Goal: Information Seeking & Learning: Find specific fact

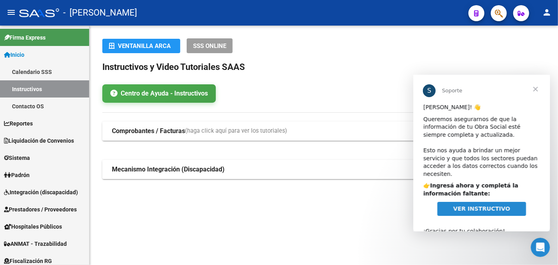
click at [503, 15] on button "button" at bounding box center [499, 13] width 16 height 16
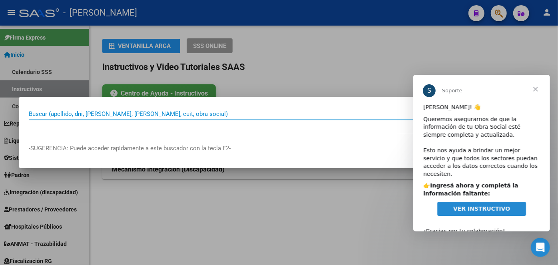
paste input "27961599852"
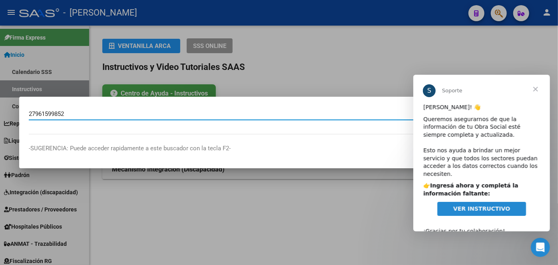
type input "27961599852"
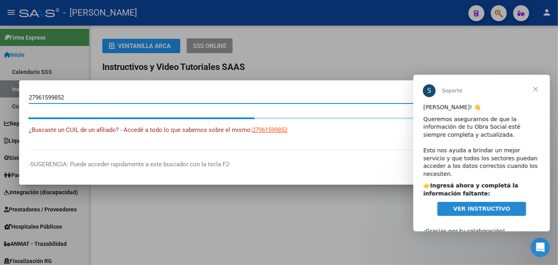
click at [539, 85] on span "Cerrar" at bounding box center [535, 88] width 29 height 29
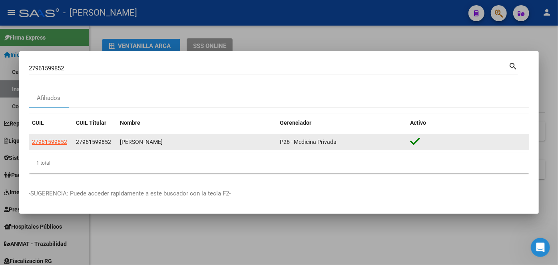
click at [57, 146] on app-link-go-to "27961599852" at bounding box center [49, 142] width 35 height 9
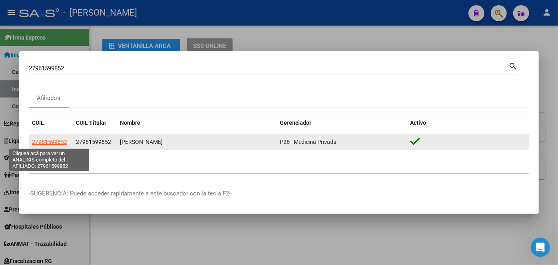
click at [57, 143] on span "27961599852" at bounding box center [49, 142] width 35 height 6
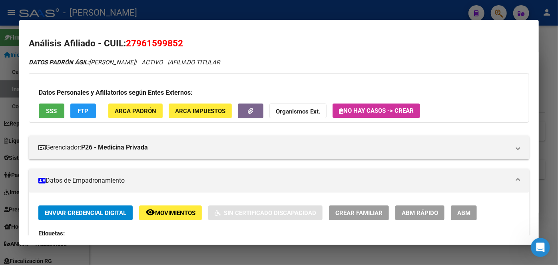
click at [147, 112] on span "ARCA Padrón" at bounding box center [136, 111] width 42 height 7
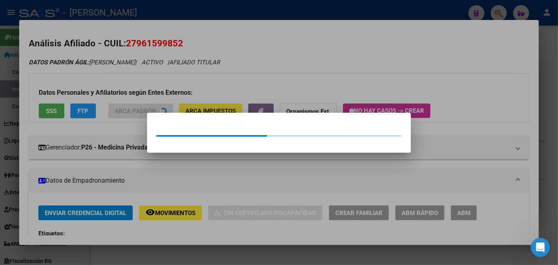
drag, startPoint x: 144, startPoint y: 91, endPoint x: 96, endPoint y: 107, distance: 50.6
click at [143, 91] on div at bounding box center [279, 132] width 558 height 265
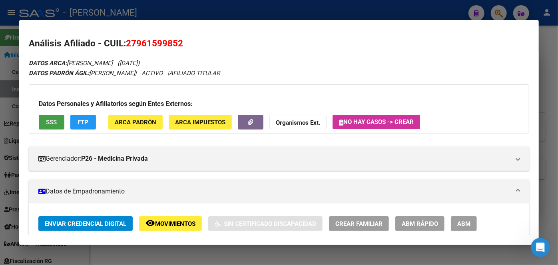
click at [63, 120] on button "SSS" at bounding box center [52, 122] width 26 height 15
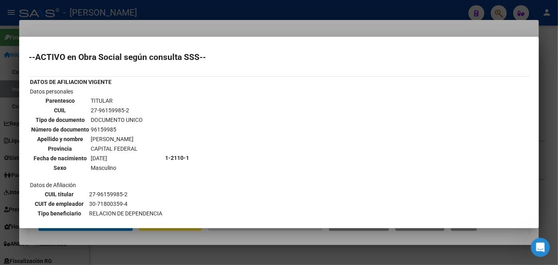
click at [95, 23] on div at bounding box center [279, 132] width 558 height 265
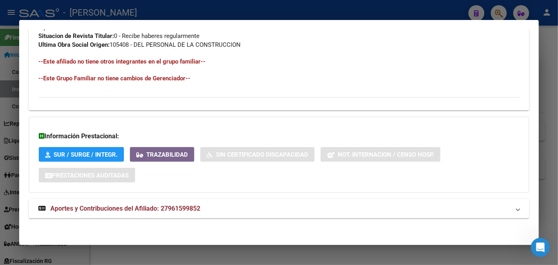
click at [183, 210] on span "Aportes y Contribuciones del Afiliado: 27961599852" at bounding box center [125, 209] width 150 height 8
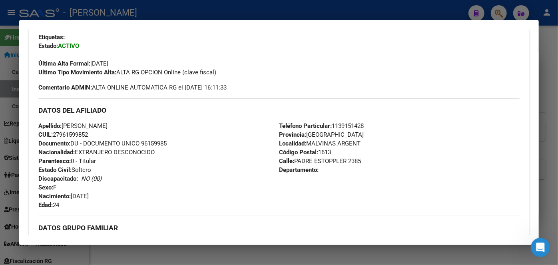
scroll to position [218, 0]
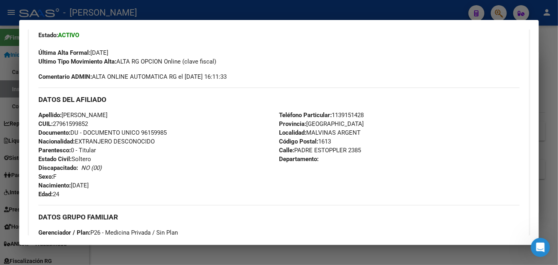
click at [166, 135] on span "Documento: DU - DOCUMENTO UNICO 96159985" at bounding box center [102, 132] width 128 height 7
copy span "96159985"
click at [351, 114] on span "Teléfono Particular: [PHONE_NUMBER]" at bounding box center [321, 115] width 85 height 7
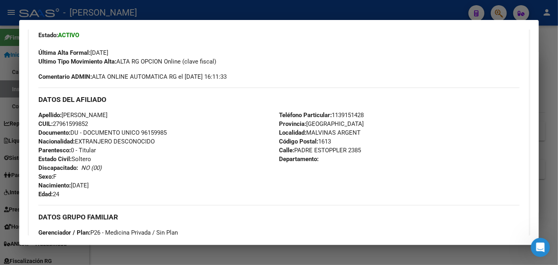
copy span "1139151428"
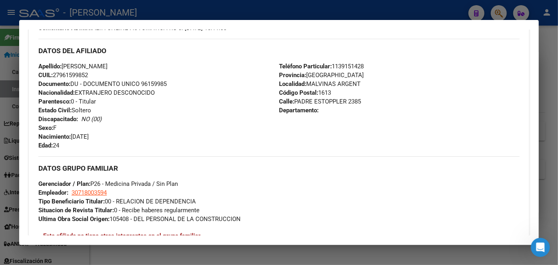
scroll to position [327, 0]
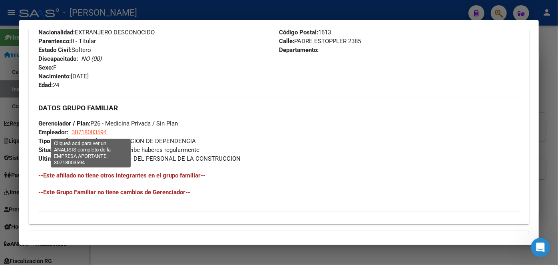
click at [95, 134] on span "30718003594" at bounding box center [89, 132] width 35 height 7
type textarea "30718003594"
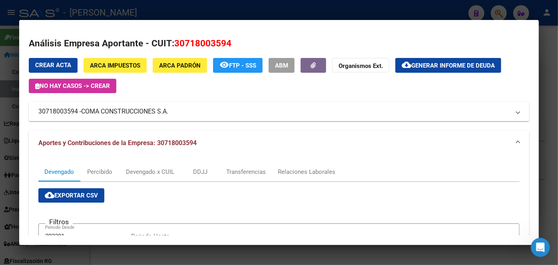
click at [124, 2] on div at bounding box center [279, 132] width 558 height 265
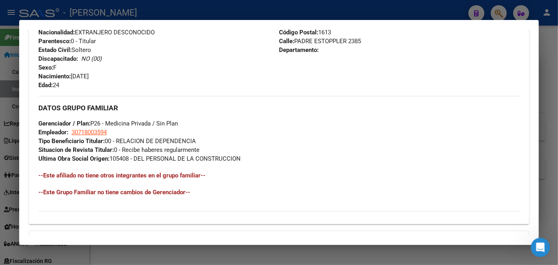
click at [120, 12] on div at bounding box center [279, 132] width 558 height 265
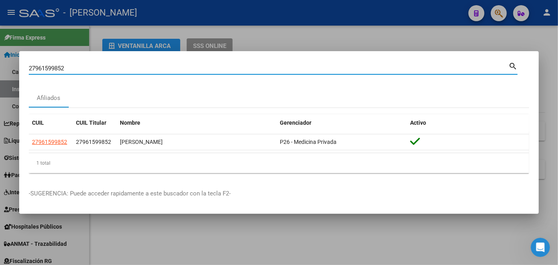
click at [107, 65] on input "27961599852" at bounding box center [269, 68] width 480 height 7
paste input "0183728866"
type input "20183728866"
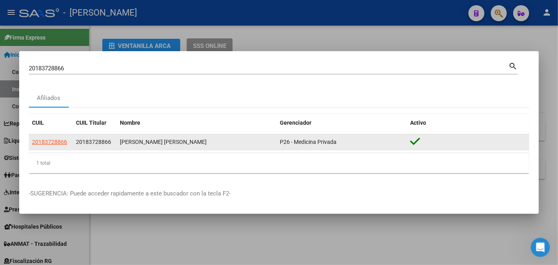
drag, startPoint x: 54, startPoint y: 134, endPoint x: 54, endPoint y: 142, distance: 7.6
click at [54, 135] on datatable-body-cell "20183728866" at bounding box center [51, 142] width 44 height 16
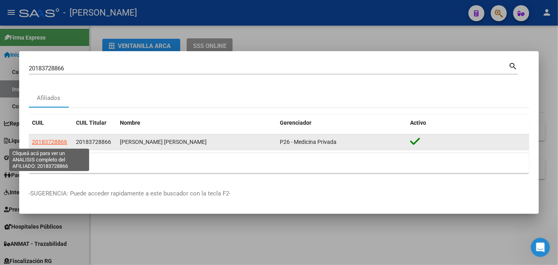
click at [54, 142] on span "20183728866" at bounding box center [49, 142] width 35 height 6
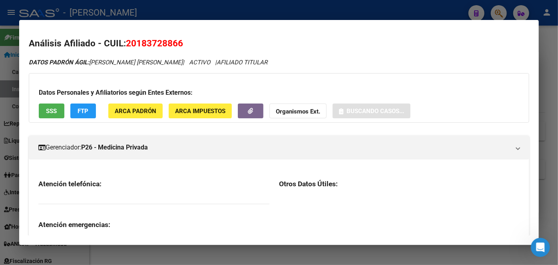
click at [133, 116] on button "ARCA Padrón" at bounding box center [135, 111] width 54 height 15
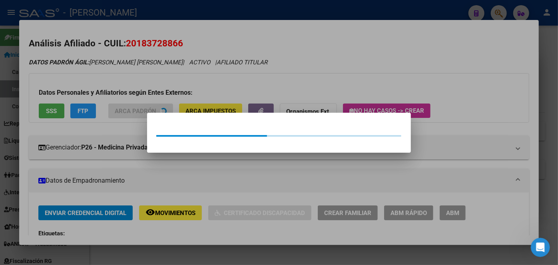
drag, startPoint x: 132, startPoint y: 98, endPoint x: 60, endPoint y: 105, distance: 71.5
click at [128, 98] on div at bounding box center [279, 132] width 558 height 265
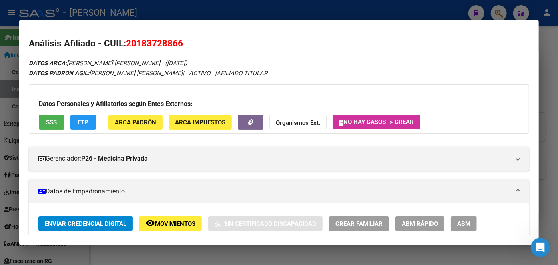
click at [59, 108] on h3 "Datos Personales y Afiliatorios según Entes Externos:" at bounding box center [279, 104] width 481 height 10
click at [52, 122] on span "SSS" at bounding box center [51, 122] width 11 height 7
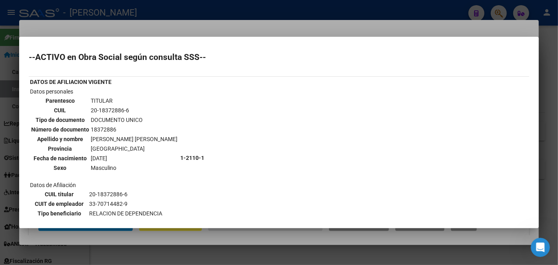
click at [89, 27] on div at bounding box center [279, 132] width 558 height 265
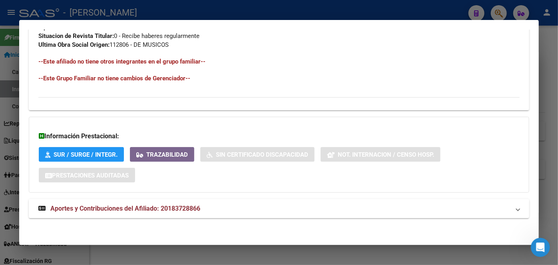
click at [146, 217] on mat-expansion-panel-header "Aportes y Contribuciones del Afiliado: 20183728866" at bounding box center [279, 208] width 501 height 19
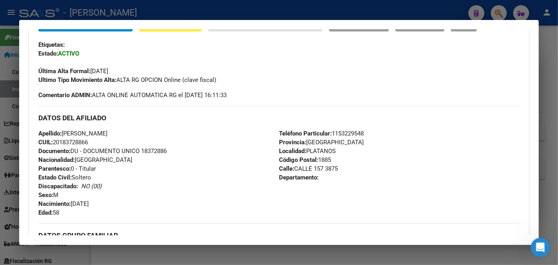
scroll to position [168, 0]
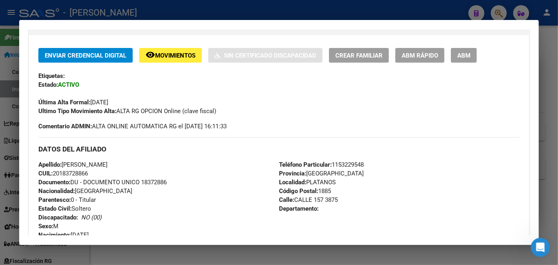
click at [150, 182] on span "Documento: DU - DOCUMENTO UNICO 18372886" at bounding box center [102, 182] width 128 height 7
copy span "18372886"
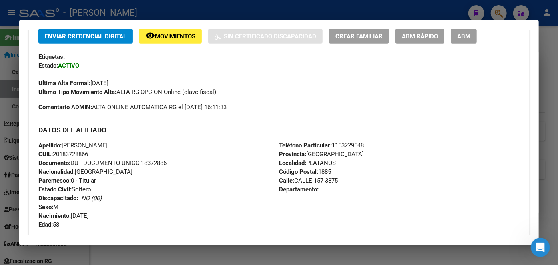
scroll to position [241, 0]
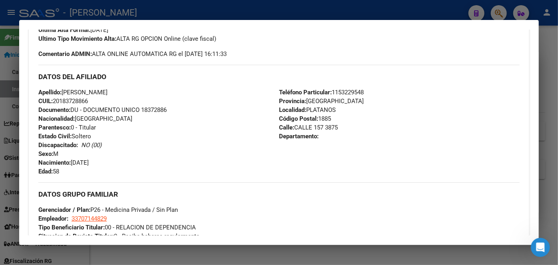
click at [345, 91] on span "Teléfono Particular: [PHONE_NUMBER]" at bounding box center [321, 92] width 85 height 7
copy span "1153229548"
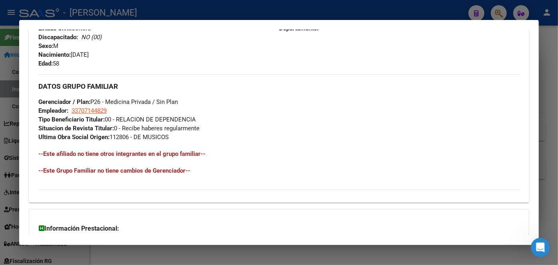
scroll to position [350, 0]
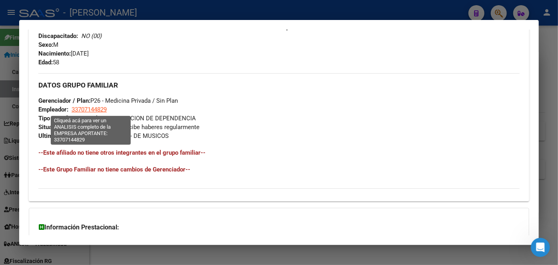
click at [95, 107] on span "33707144829" at bounding box center [89, 109] width 35 height 7
type textarea "33707144829"
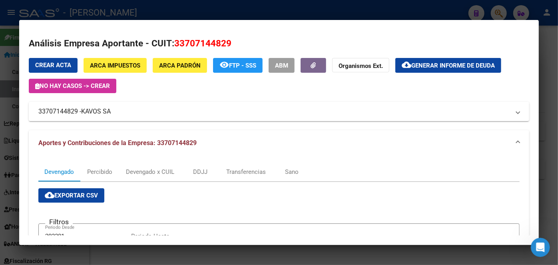
click at [110, 6] on div at bounding box center [279, 132] width 558 height 265
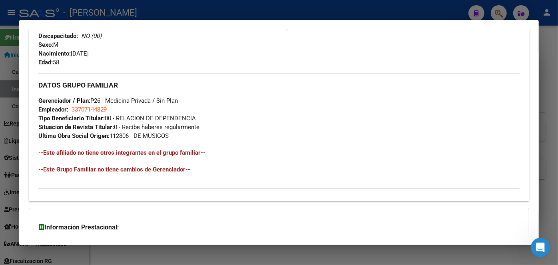
click at [110, 6] on div at bounding box center [279, 132] width 558 height 265
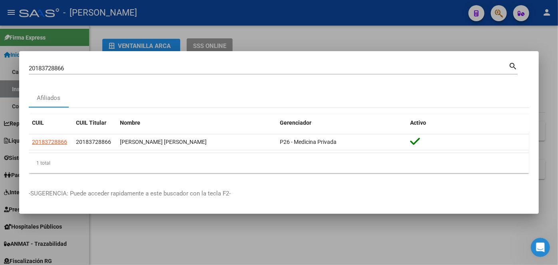
click at [93, 73] on div "20183728866 Buscar (apellido, dni, cuil, [PERSON_NAME], cuit, obra social)" at bounding box center [269, 68] width 480 height 12
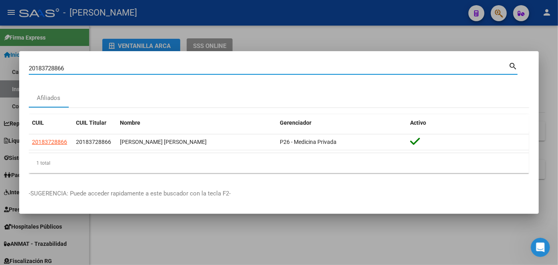
click at [93, 70] on input "20183728866" at bounding box center [269, 68] width 480 height 7
paste input "7399796542"
type input "27399796542"
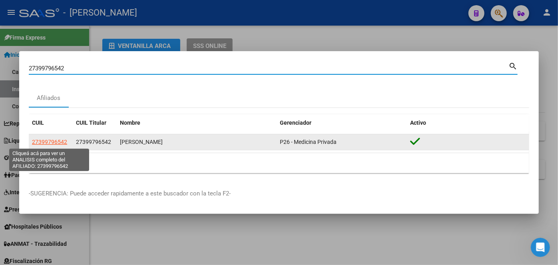
click at [49, 140] on span "27399796542" at bounding box center [49, 142] width 35 height 6
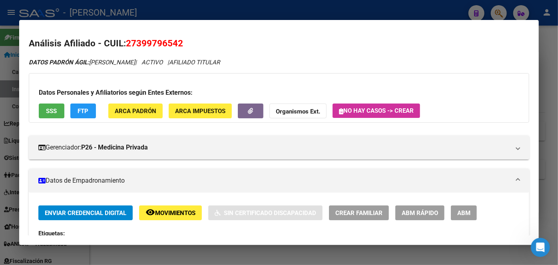
click at [132, 102] on div "Datos Personales y Afiliatorios según Entes Externos: SSS FTP ARCA Padrón ARCA …" at bounding box center [279, 98] width 501 height 50
click at [132, 105] on button "ARCA Padrón" at bounding box center [135, 111] width 54 height 15
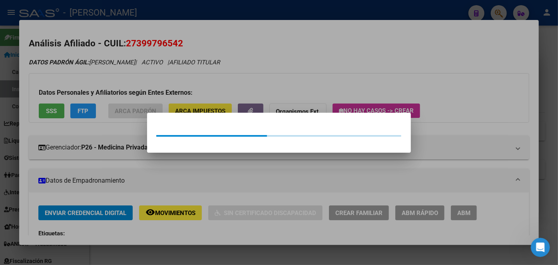
click at [128, 97] on div at bounding box center [279, 132] width 558 height 265
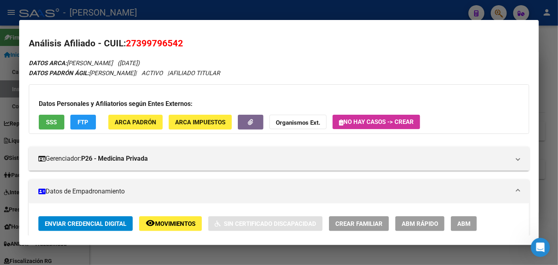
click at [56, 110] on div "Datos Personales y Afiliatorios según Entes Externos: SSS FTP ARCA Padrón ARCA …" at bounding box center [279, 109] width 501 height 50
click at [56, 116] on button "SSS" at bounding box center [52, 122] width 26 height 15
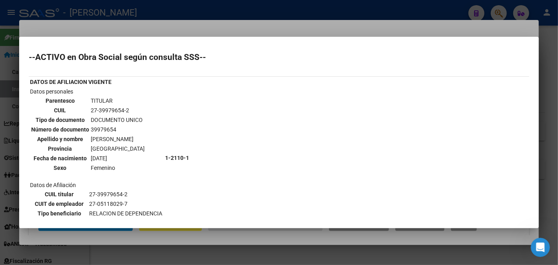
click at [86, 36] on div at bounding box center [279, 132] width 558 height 265
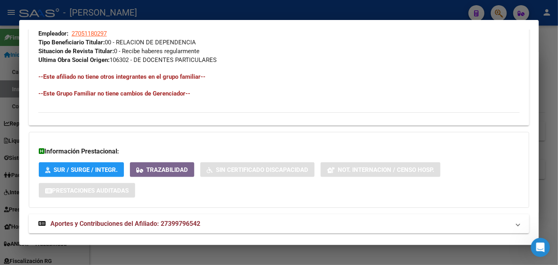
scroll to position [441, 0]
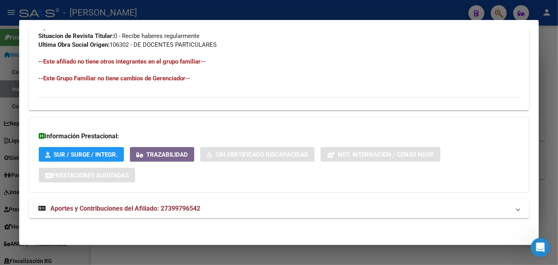
click at [168, 211] on span "Aportes y Contribuciones del Afiliado: 27399796542" at bounding box center [125, 209] width 150 height 8
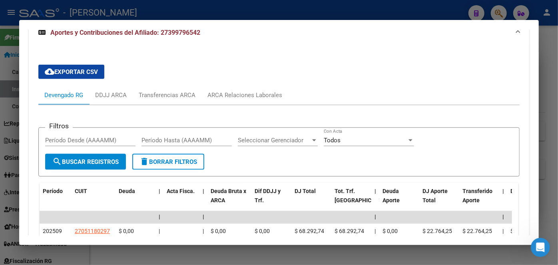
scroll to position [633, 0]
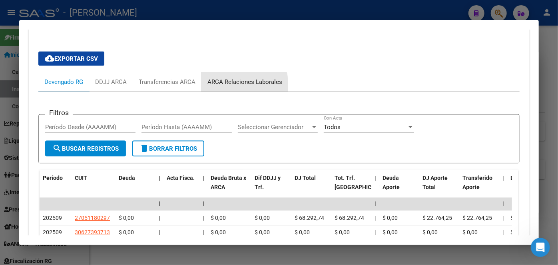
click at [224, 86] on div "ARCA Relaciones Laborales" at bounding box center [244, 81] width 87 height 19
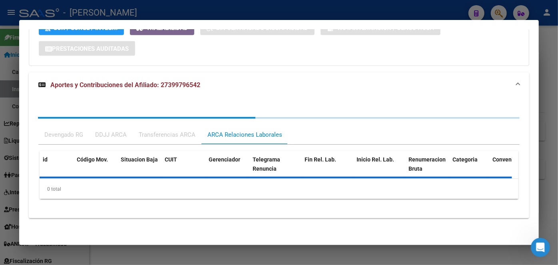
scroll to position [607, 0]
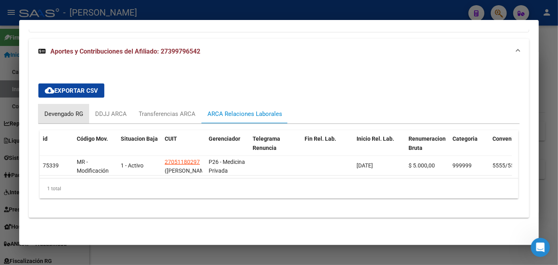
click at [58, 110] on div "Devengado RG" at bounding box center [63, 114] width 39 height 9
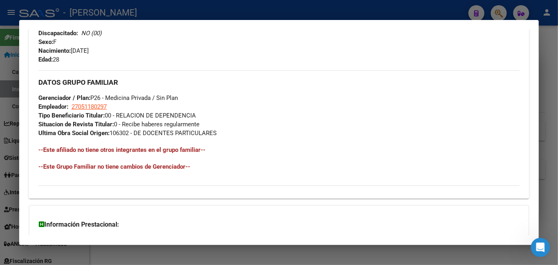
scroll to position [171, 0]
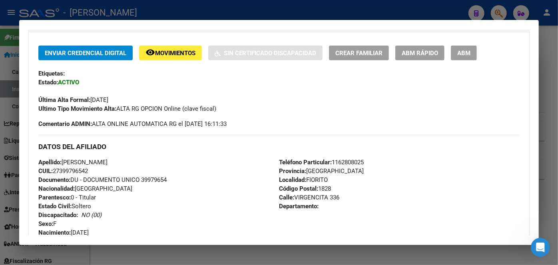
click at [156, 180] on span "Documento: DU - DOCUMENTO UNICO 39979654" at bounding box center [102, 179] width 128 height 7
copy span "39979654"
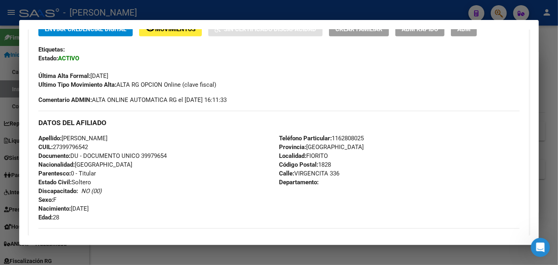
scroll to position [207, 0]
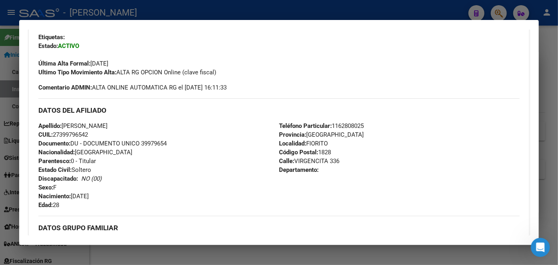
click at [347, 127] on span "Teléfono Particular: [PHONE_NUMBER]" at bounding box center [321, 125] width 85 height 7
copy span "1162808025"
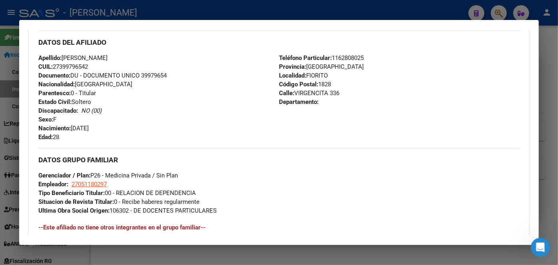
scroll to position [353, 0]
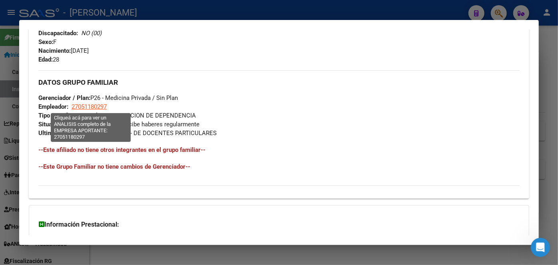
click at [81, 103] on span "27051180297" at bounding box center [89, 106] width 35 height 7
type textarea "27051180297"
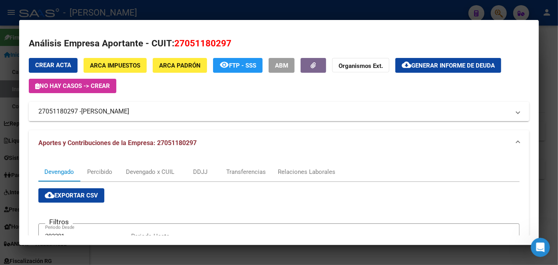
click at [107, 108] on span "[PERSON_NAME]" at bounding box center [105, 112] width 48 height 10
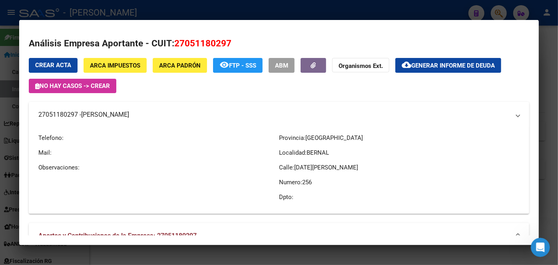
click at [107, 108] on mat-expansion-panel-header "27051180297 - [PERSON_NAME]" at bounding box center [279, 115] width 501 height 26
copy span "[PERSON_NAME]"
click at [140, 3] on div at bounding box center [279, 132] width 558 height 265
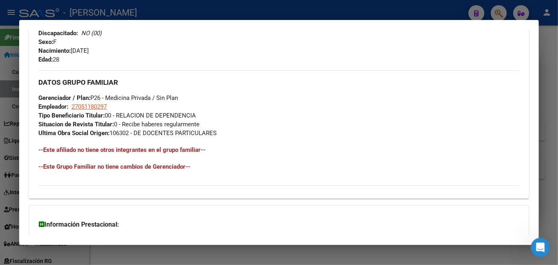
click at [131, 16] on div at bounding box center [279, 132] width 558 height 265
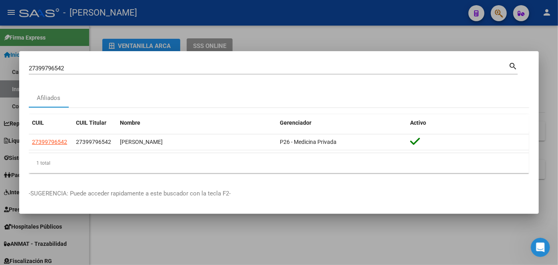
click at [95, 66] on input "27399796542" at bounding box center [269, 68] width 480 height 7
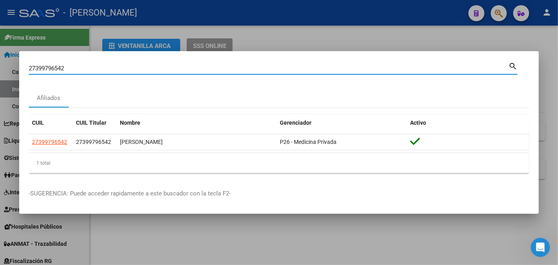
click at [95, 66] on input "27399796542" at bounding box center [269, 68] width 480 height 7
paste input "039771441"
type input "20397714412"
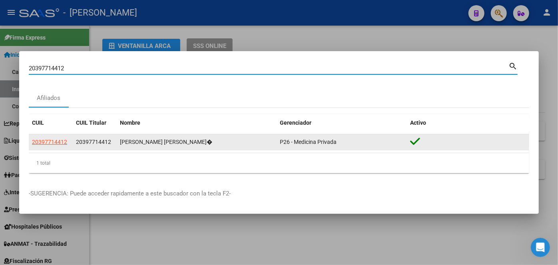
click at [56, 141] on span "20397714412" at bounding box center [49, 142] width 35 height 6
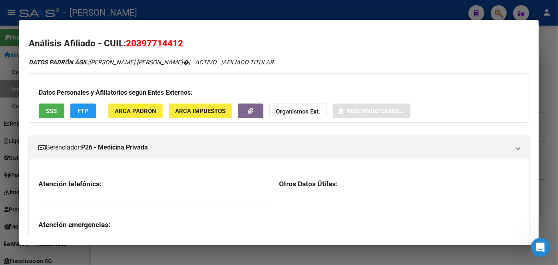
click at [133, 108] on span "ARCA Padrón" at bounding box center [136, 111] width 42 height 7
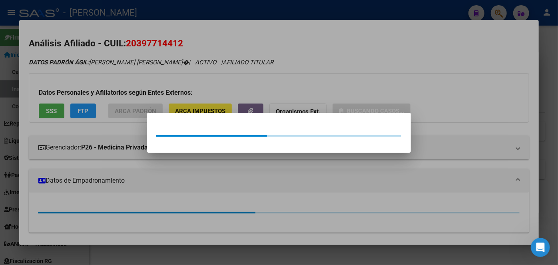
click at [130, 99] on div at bounding box center [279, 132] width 558 height 265
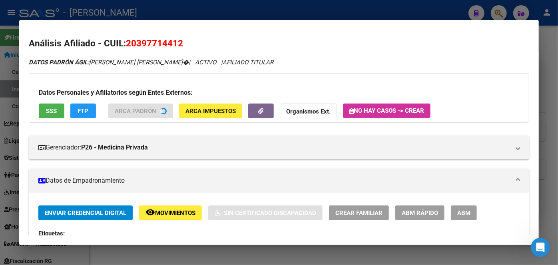
click at [58, 109] on div "Datos Personales y Afiliatorios según Entes Externos: SSS FTP ARCA Padrón ARCA …" at bounding box center [279, 98] width 501 height 50
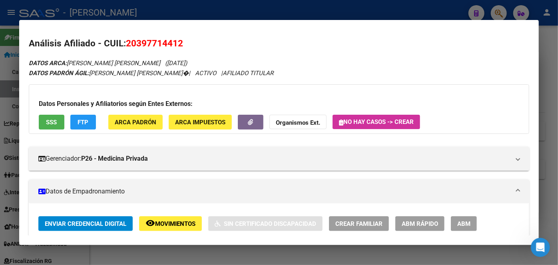
click at [62, 120] on button "SSS" at bounding box center [52, 122] width 26 height 15
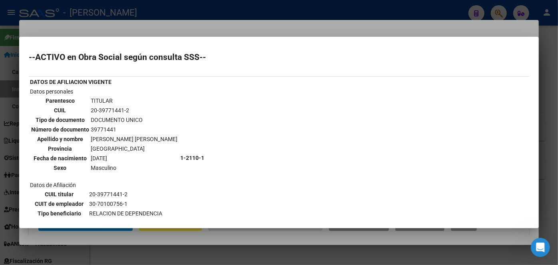
click at [182, 13] on div at bounding box center [279, 132] width 558 height 265
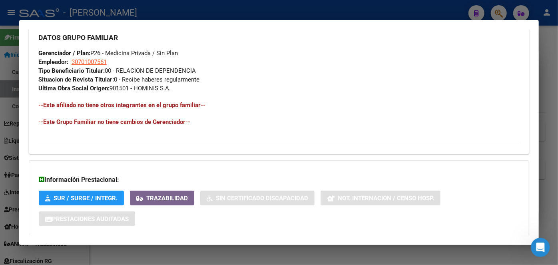
scroll to position [441, 0]
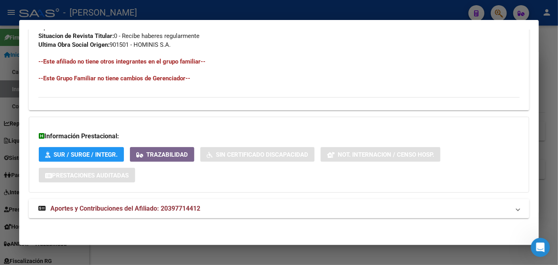
click at [173, 202] on mat-expansion-panel-header "Aportes y Contribuciones del Afiliado: 20397714412" at bounding box center [279, 208] width 501 height 19
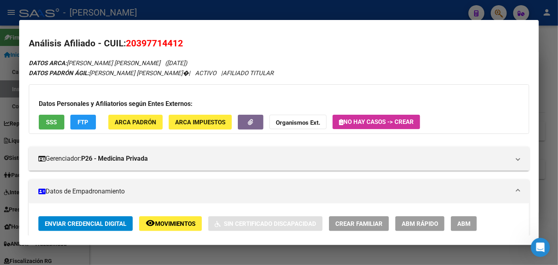
scroll to position [182, 0]
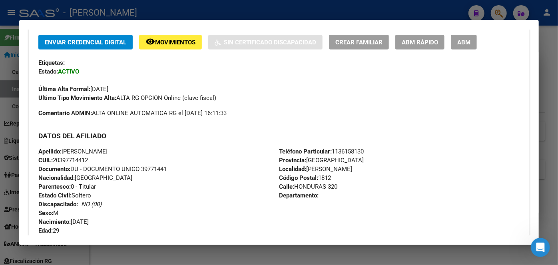
click at [154, 166] on span "Documento: DU - DOCUMENTO UNICO 39771441" at bounding box center [102, 169] width 128 height 7
copy span "39771441"
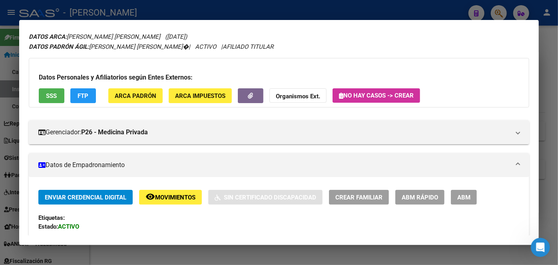
scroll to position [0, 0]
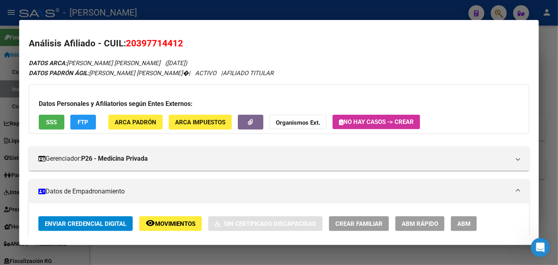
drag, startPoint x: 132, startPoint y: 105, endPoint x: 133, endPoint y: 118, distance: 12.8
click at [132, 107] on h3 "Datos Personales y Afiliatorios según Entes Externos:" at bounding box center [279, 104] width 481 height 10
click at [133, 118] on span "ARCA Padrón" at bounding box center [136, 121] width 42 height 7
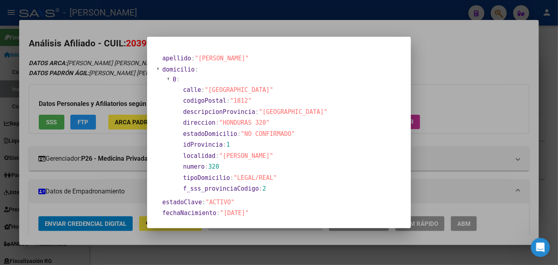
click at [113, 82] on div at bounding box center [279, 132] width 558 height 265
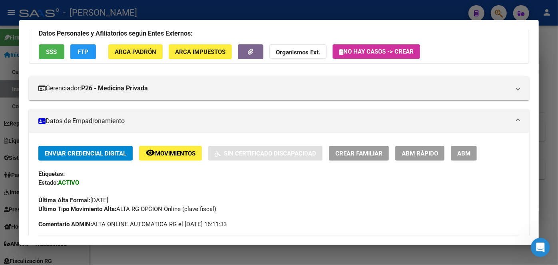
scroll to position [254, 0]
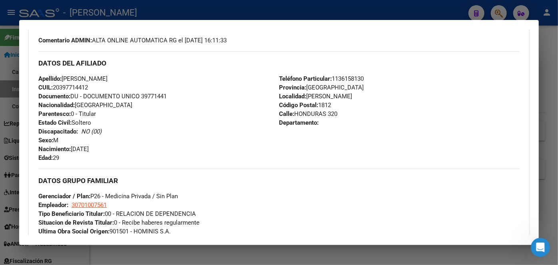
drag, startPoint x: 109, startPoint y: 77, endPoint x: 193, endPoint y: 78, distance: 83.6
click at [193, 78] on div "Apellido: [PERSON_NAME]: 20397714412 Documento: DU - DOCUMENTO UNICO 39771441 N…" at bounding box center [158, 118] width 241 height 88
copy span "[PERSON_NAME]"
drag, startPoint x: 65, startPoint y: 77, endPoint x: 107, endPoint y: 77, distance: 42.0
click at [107, 77] on span "Apellido: [PERSON_NAME]" at bounding box center [72, 78] width 69 height 7
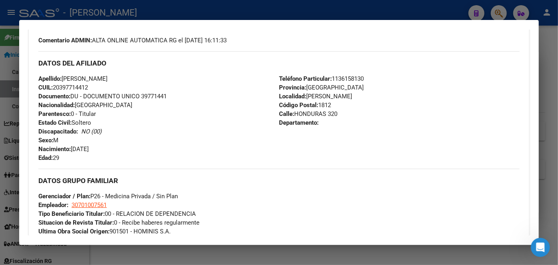
copy span "[PERSON_NAME]"
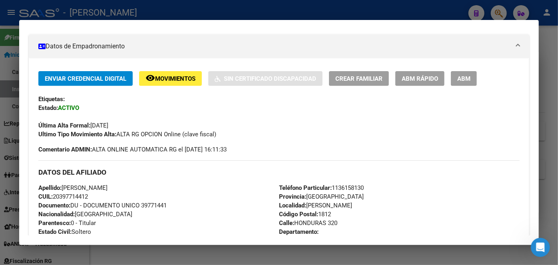
scroll to position [0, 0]
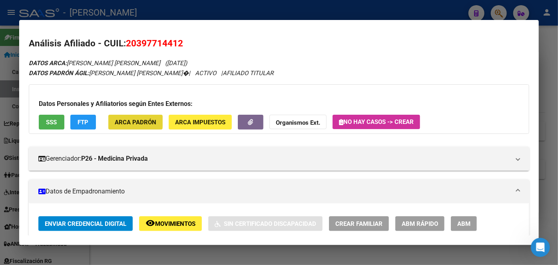
click at [131, 121] on span "ARCA Padrón" at bounding box center [136, 122] width 42 height 7
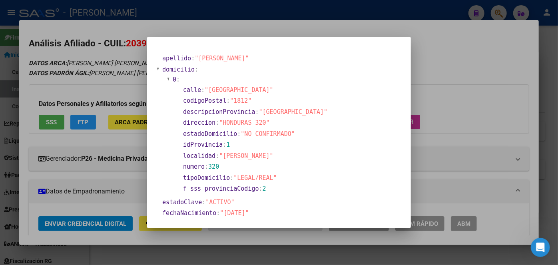
click at [121, 99] on div at bounding box center [279, 132] width 558 height 265
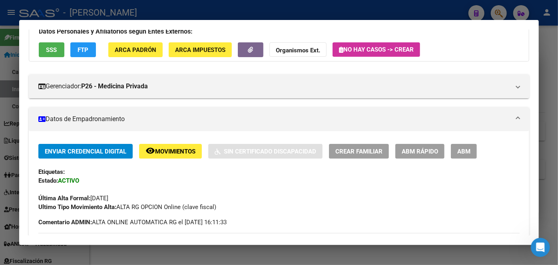
scroll to position [254, 0]
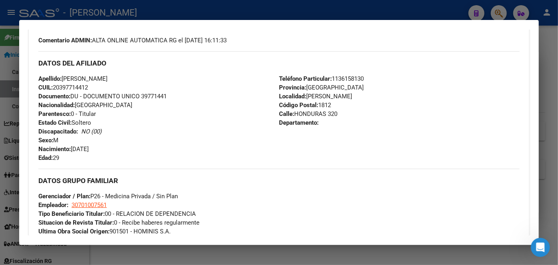
click at [338, 70] on div "DATOS DEL AFILIADO" at bounding box center [278, 62] width 481 height 23
click at [339, 78] on span "Teléfono Particular: [PHONE_NUMBER]" at bounding box center [321, 78] width 85 height 7
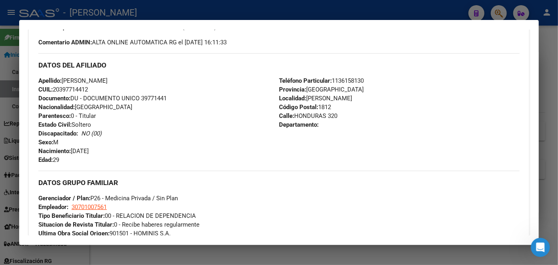
click at [90, 203] on span "30701007561" at bounding box center [89, 206] width 35 height 7
type textarea "30701007561"
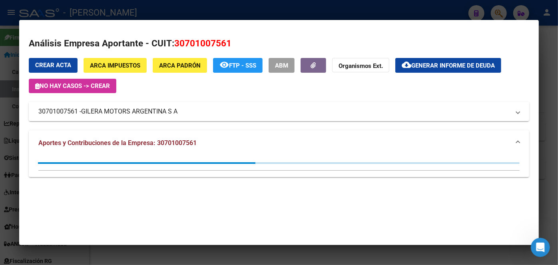
click at [101, 116] on span "GILERA MOTORS ARGENTINA S A" at bounding box center [129, 112] width 96 height 10
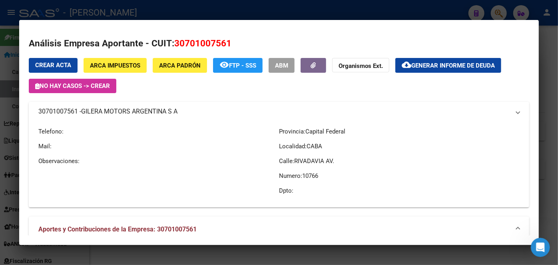
click at [101, 116] on span "GILERA MOTORS ARGENTINA S A" at bounding box center [129, 112] width 96 height 10
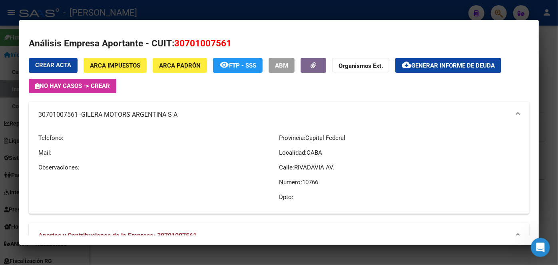
click at [129, 6] on div at bounding box center [279, 132] width 558 height 265
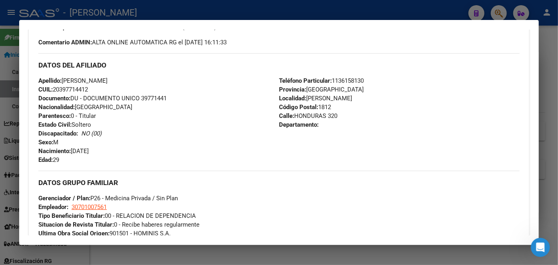
click at [108, 14] on div at bounding box center [279, 132] width 558 height 265
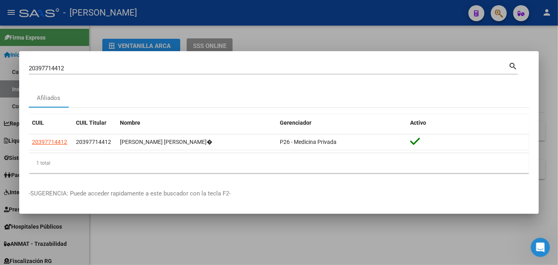
click at [86, 65] on input "20397714412" at bounding box center [269, 68] width 480 height 7
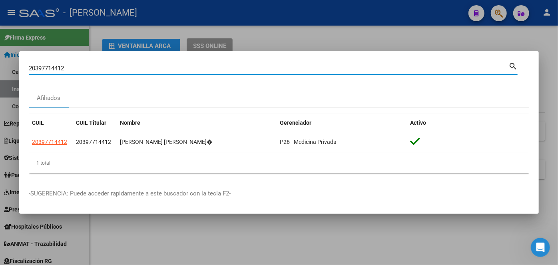
click at [86, 65] on input "20397714412" at bounding box center [269, 68] width 480 height 7
paste input "28105482"
type input "20281054822"
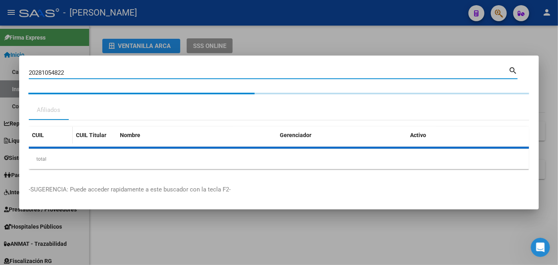
click at [51, 142] on datatable-header-cell "CUIL" at bounding box center [51, 135] width 44 height 17
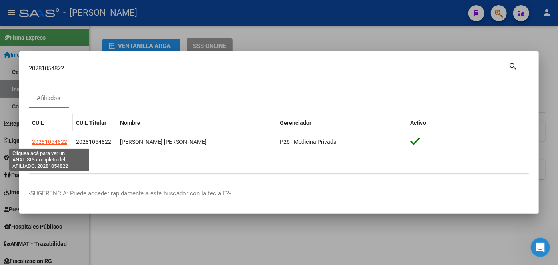
click at [51, 142] on span "20281054822" at bounding box center [49, 142] width 35 height 6
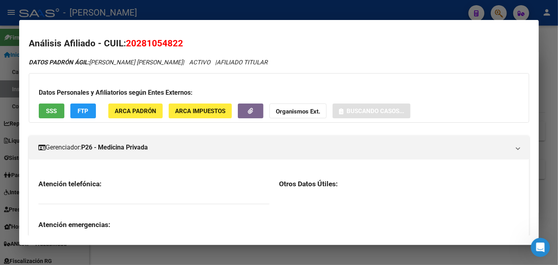
click at [138, 115] on button "ARCA Padrón" at bounding box center [135, 111] width 54 height 15
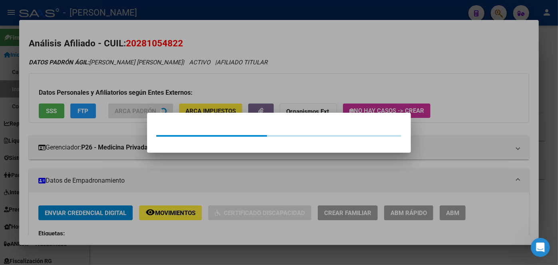
drag, startPoint x: 126, startPoint y: 94, endPoint x: 114, endPoint y: 95, distance: 11.7
click at [125, 94] on div at bounding box center [279, 132] width 558 height 265
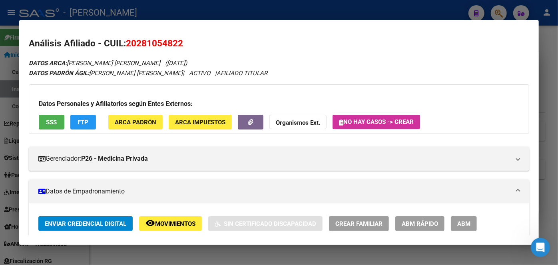
click at [52, 109] on div "Datos Personales y Afiliatorios según Entes Externos: SSS FTP ARCA Padrón ARCA …" at bounding box center [279, 109] width 501 height 50
click at [54, 113] on div "Datos Personales y Afiliatorios según Entes Externos: SSS FTP ARCA Padrón ARCA …" at bounding box center [279, 109] width 501 height 50
click at [56, 117] on button "SSS" at bounding box center [52, 122] width 26 height 15
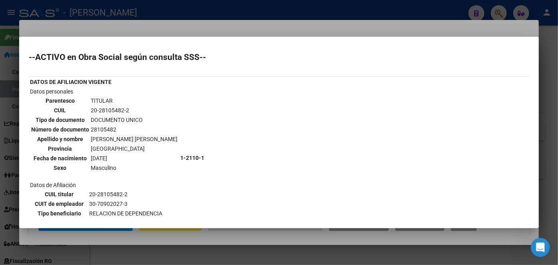
click at [125, 22] on div at bounding box center [279, 132] width 558 height 265
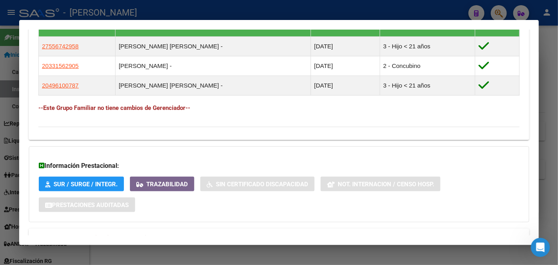
scroll to position [509, 0]
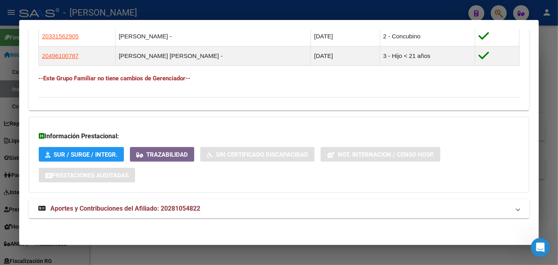
click at [180, 209] on span "Aportes y Contribuciones del Afiliado: 20281054822" at bounding box center [125, 209] width 150 height 8
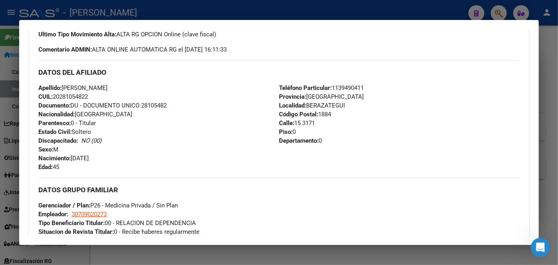
scroll to position [181, 0]
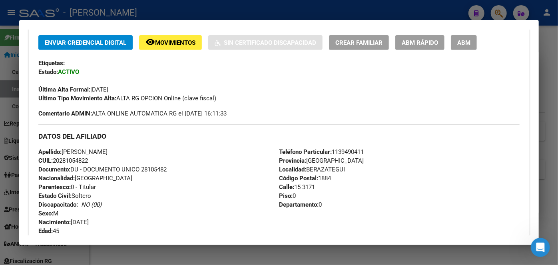
click at [149, 166] on span "Documento: DU - DOCUMENTO UNICO 28105482" at bounding box center [102, 169] width 128 height 7
click at [98, 20] on mat-dialog-container "Análisis Afiliado - CUIL: 20281054822 DATOS ARCA: [PERSON_NAME] [PERSON_NAME] (…" at bounding box center [279, 132] width 520 height 225
click at [101, 27] on mat-dialog-container "Análisis Afiliado - CUIL: 20281054822 DATOS ARCA: [PERSON_NAME] [PERSON_NAME] (…" at bounding box center [279, 132] width 520 height 225
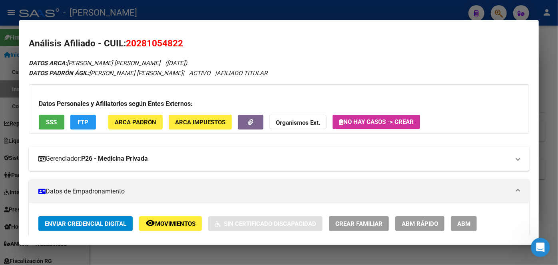
scroll to position [182, 0]
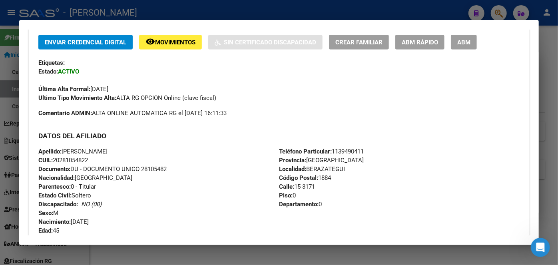
click at [355, 148] on span "Teléfono Particular: [PHONE_NUMBER]" at bounding box center [321, 151] width 85 height 7
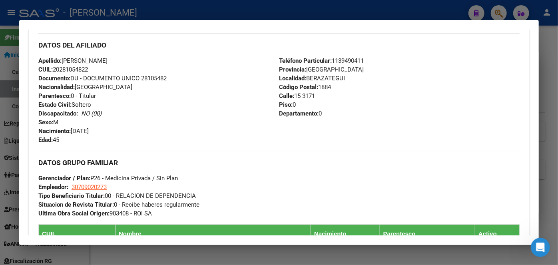
scroll to position [291, 0]
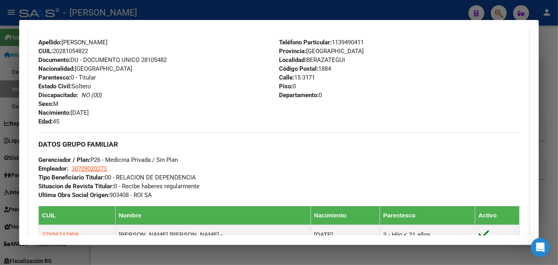
click at [107, 167] on span "30709020273" at bounding box center [89, 168] width 35 height 7
type textarea "30709020273"
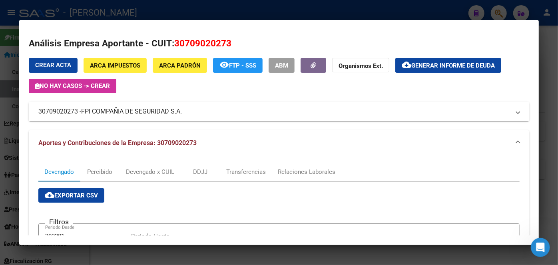
click at [130, 113] on span "FPI COMPAÑIA DE SEGURIDAD S.A." at bounding box center [131, 112] width 101 height 10
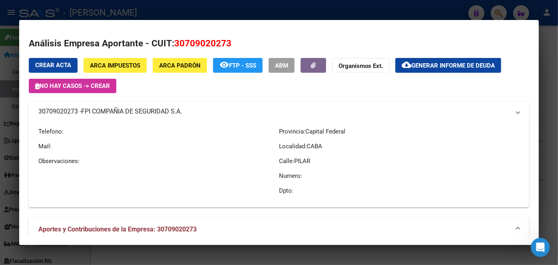
click at [130, 113] on span "FPI COMPAÑIA DE SEGURIDAD S.A." at bounding box center [131, 112] width 101 height 10
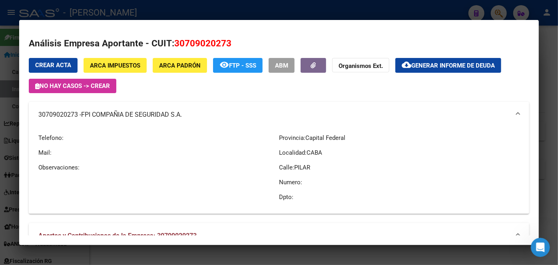
click at [122, 17] on div at bounding box center [279, 132] width 558 height 265
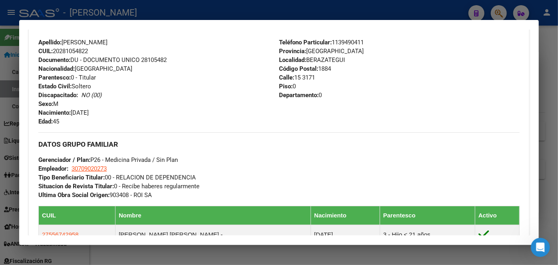
click at [122, 17] on div at bounding box center [279, 132] width 558 height 265
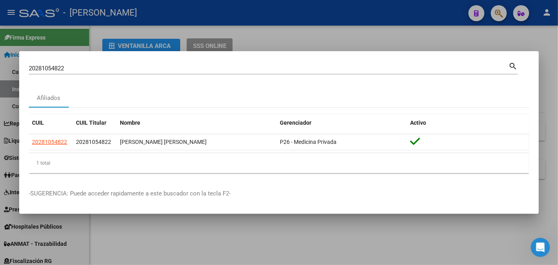
click at [113, 63] on div "20281054822 Buscar (apellido, dni, [PERSON_NAME], [PERSON_NAME], cuit, obra soc…" at bounding box center [269, 68] width 480 height 12
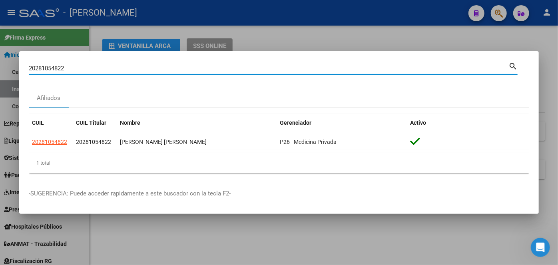
click at [113, 66] on input "20281054822" at bounding box center [269, 68] width 480 height 7
paste input "54992764"
type input "20254992764"
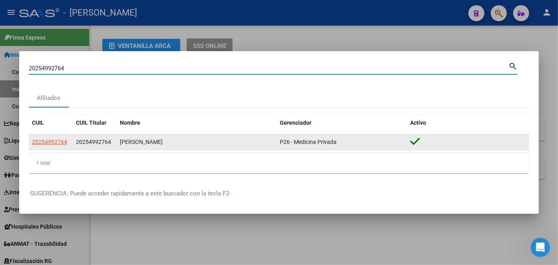
click at [54, 142] on span "20254992764" at bounding box center [49, 142] width 35 height 6
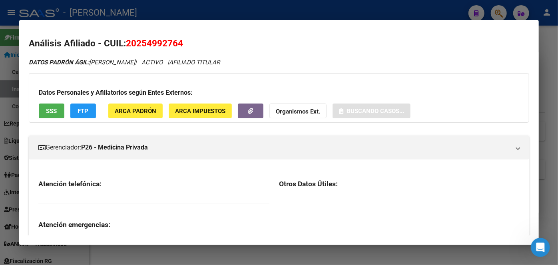
click at [138, 120] on div "Datos Personales y Afiliatorios según Entes Externos: SSS FTP ARCA Padrón ARCA …" at bounding box center [279, 98] width 501 height 50
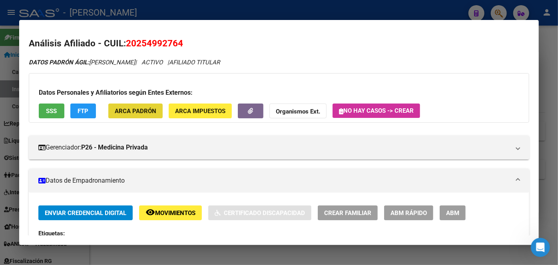
click at [136, 111] on span "ARCA Padrón" at bounding box center [136, 111] width 42 height 7
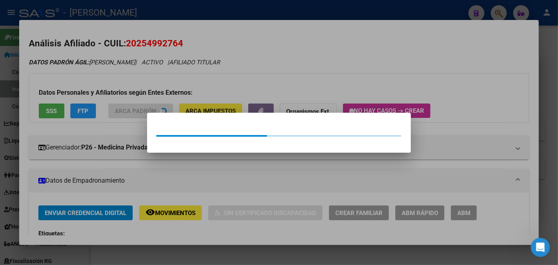
drag, startPoint x: 136, startPoint y: 111, endPoint x: 94, endPoint y: 102, distance: 43.6
click at [134, 96] on div at bounding box center [279, 132] width 558 height 265
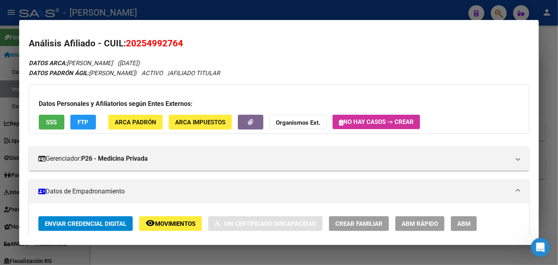
drag, startPoint x: 68, startPoint y: 113, endPoint x: 61, endPoint y: 121, distance: 10.2
click at [67, 114] on div "Datos Personales y Afiliatorios según Entes Externos: SSS FTP ARCA Padrón ARCA …" at bounding box center [279, 109] width 501 height 50
click at [60, 121] on button "SSS" at bounding box center [52, 122] width 26 height 15
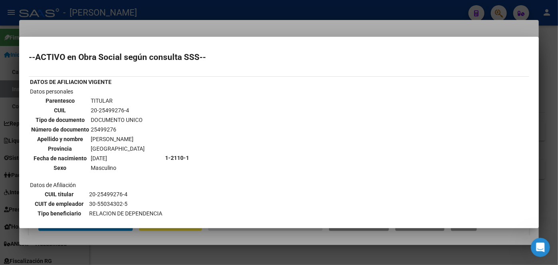
click at [132, 28] on div at bounding box center [279, 132] width 558 height 265
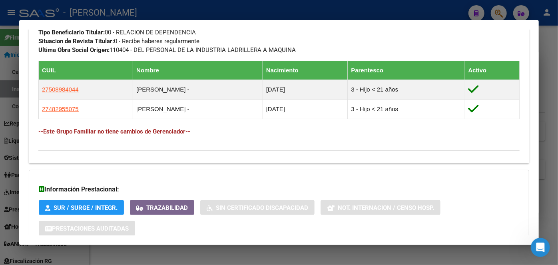
click at [179, 219] on div "Información Prestacional: SUR / SURGE / INTEGR. Trazabilidad Sin Certificado Di…" at bounding box center [279, 208] width 501 height 76
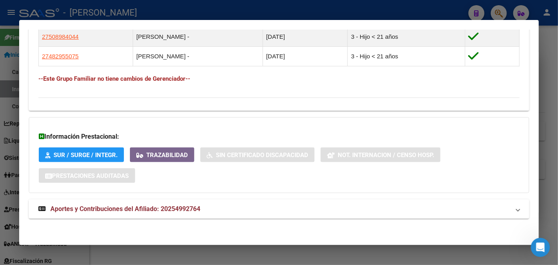
click at [179, 211] on span "Aportes y Contribuciones del Afiliado: 20254992764" at bounding box center [125, 209] width 150 height 8
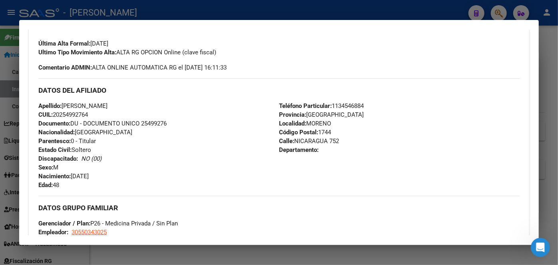
scroll to position [191, 0]
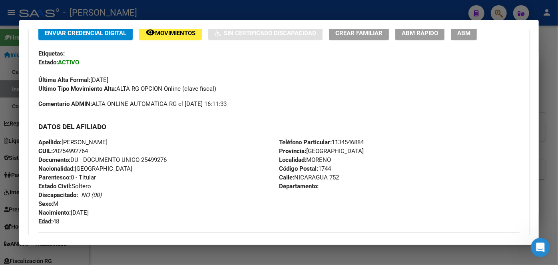
click at [159, 156] on span "Documento: DU - DOCUMENTO UNICO 25499276" at bounding box center [102, 159] width 128 height 7
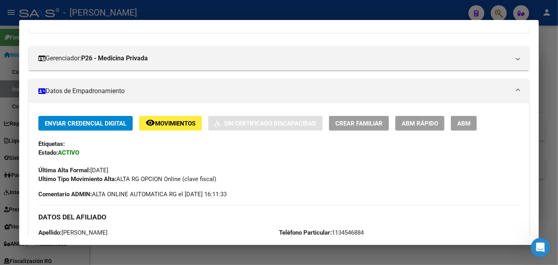
scroll to position [218, 0]
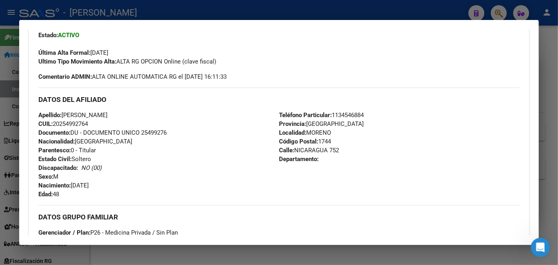
click at [344, 117] on span "Teléfono Particular: [PHONE_NUMBER]" at bounding box center [321, 115] width 85 height 7
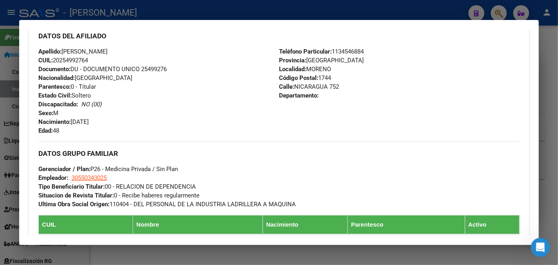
scroll to position [327, 0]
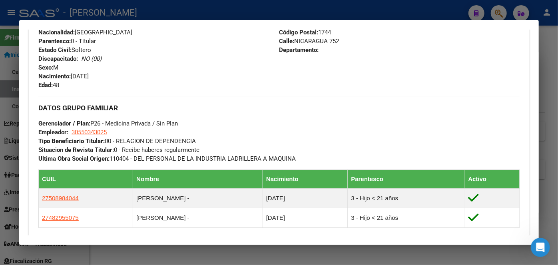
click at [98, 133] on span "30550343025" at bounding box center [89, 132] width 35 height 7
type textarea "30550343025"
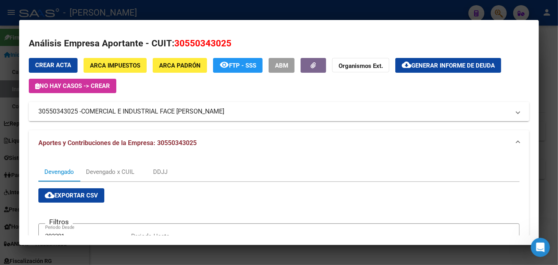
click at [107, 115] on span "COMERCIAL E INDUSTRIAL FACE [PERSON_NAME]" at bounding box center [152, 112] width 143 height 10
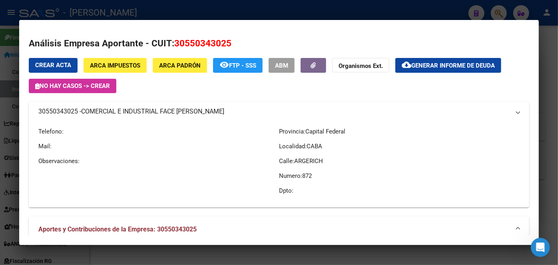
click at [107, 115] on span "COMERCIAL E INDUSTRIAL FACE [PERSON_NAME]" at bounding box center [152, 112] width 143 height 10
